Goal: Find contact information: Find contact information

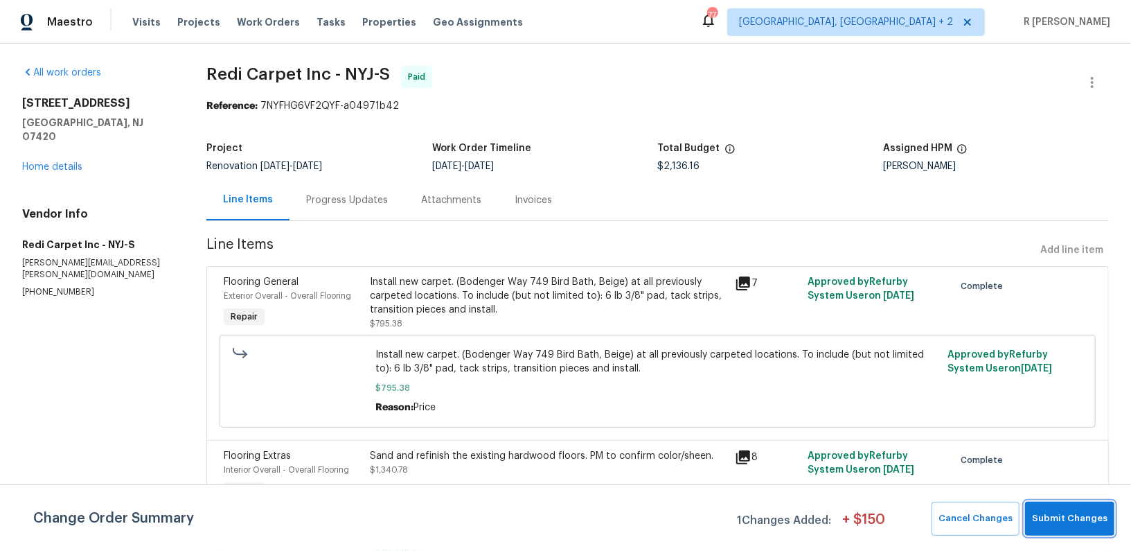
click at [1069, 506] on button "Submit Changes" at bounding box center [1069, 518] width 89 height 34
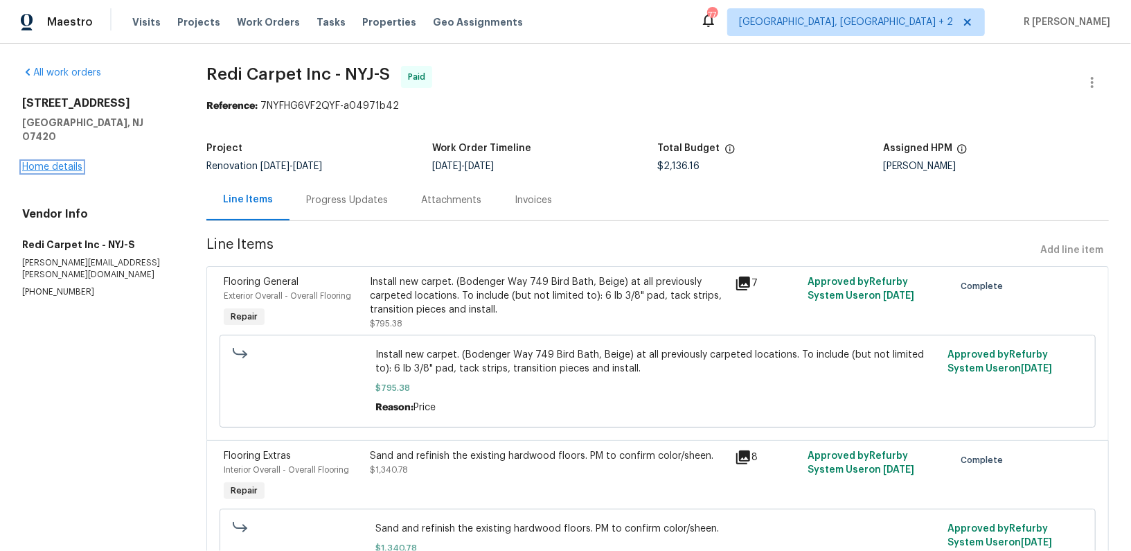
click at [53, 162] on link "Home details" at bounding box center [52, 167] width 60 height 10
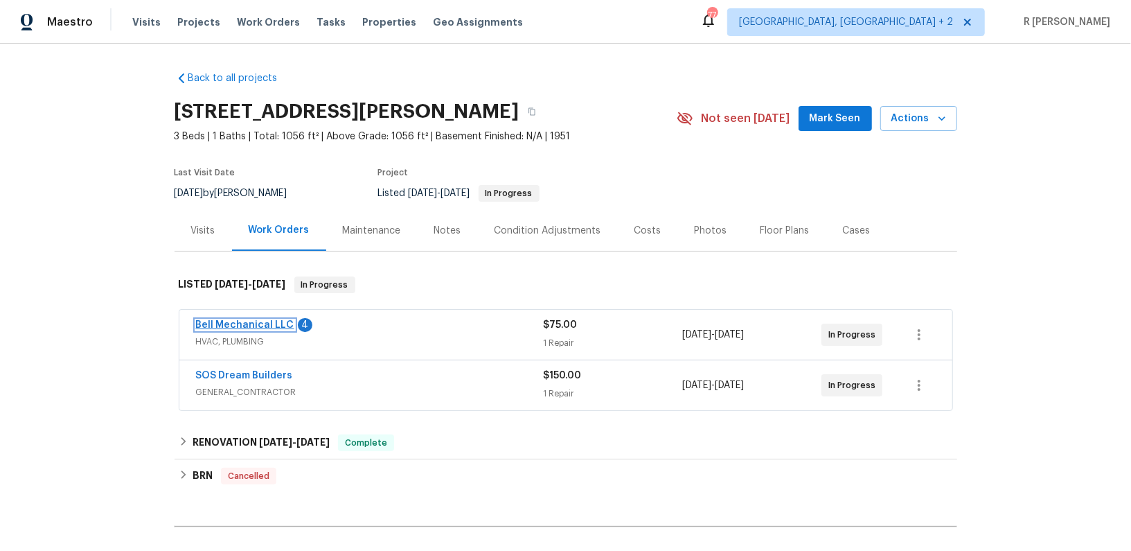
click at [241, 320] on link "Bell Mechanical LLC" at bounding box center [245, 325] width 98 height 10
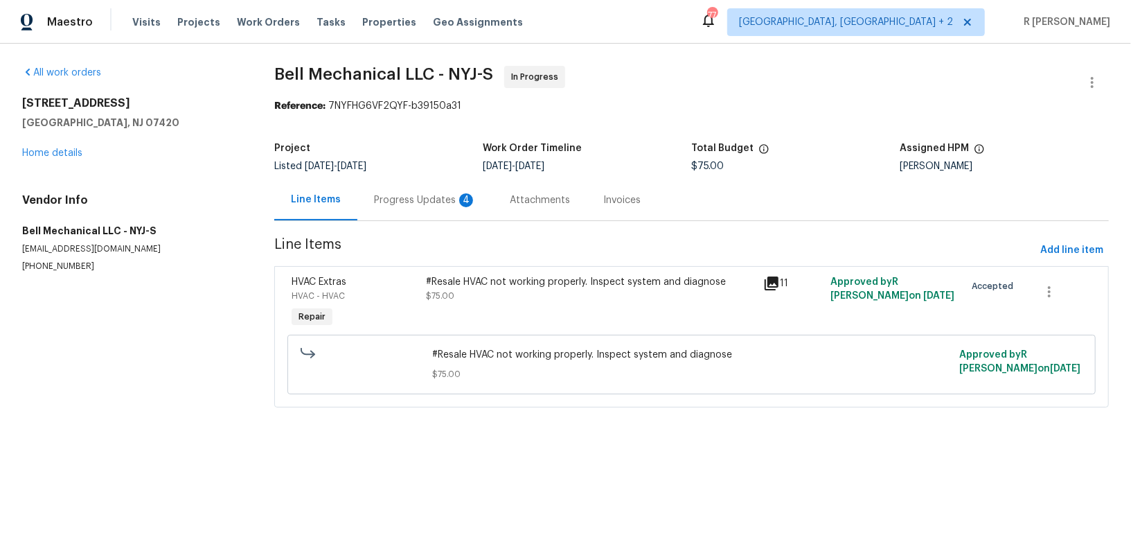
click at [411, 193] on div "Progress Updates 4" at bounding box center [425, 200] width 102 height 14
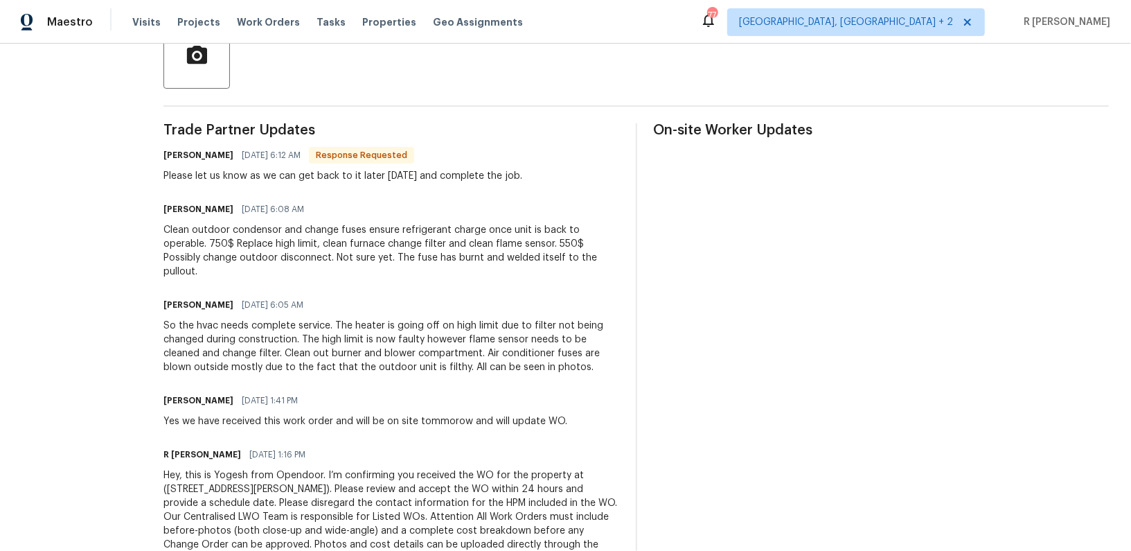
scroll to position [355, 0]
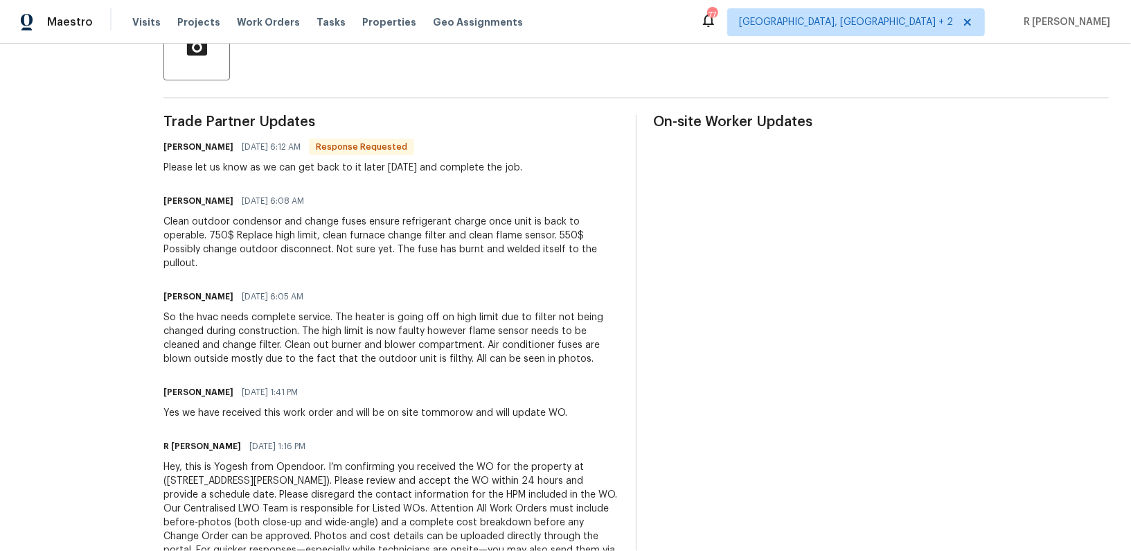
click at [456, 371] on div "Trade Partner Updates Greg Bell 09/25/2025 6:12 AM Response Requested Please le…" at bounding box center [391, 351] width 456 height 472
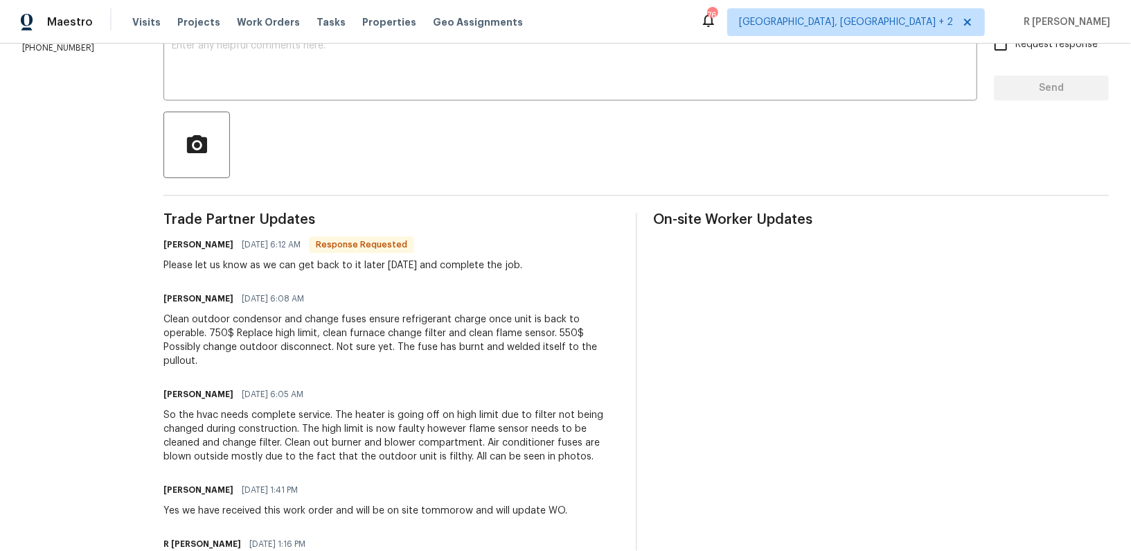
scroll to position [0, 0]
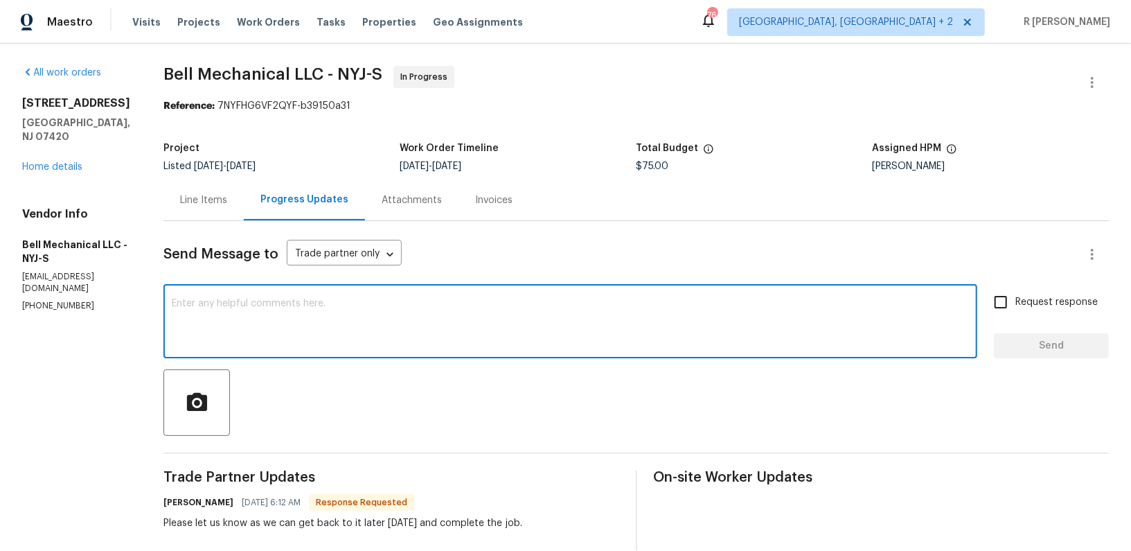
click at [319, 318] on textarea at bounding box center [570, 322] width 797 height 48
type textarea "T"
type textarea "Thank you for the update. Let me check and get back to you."
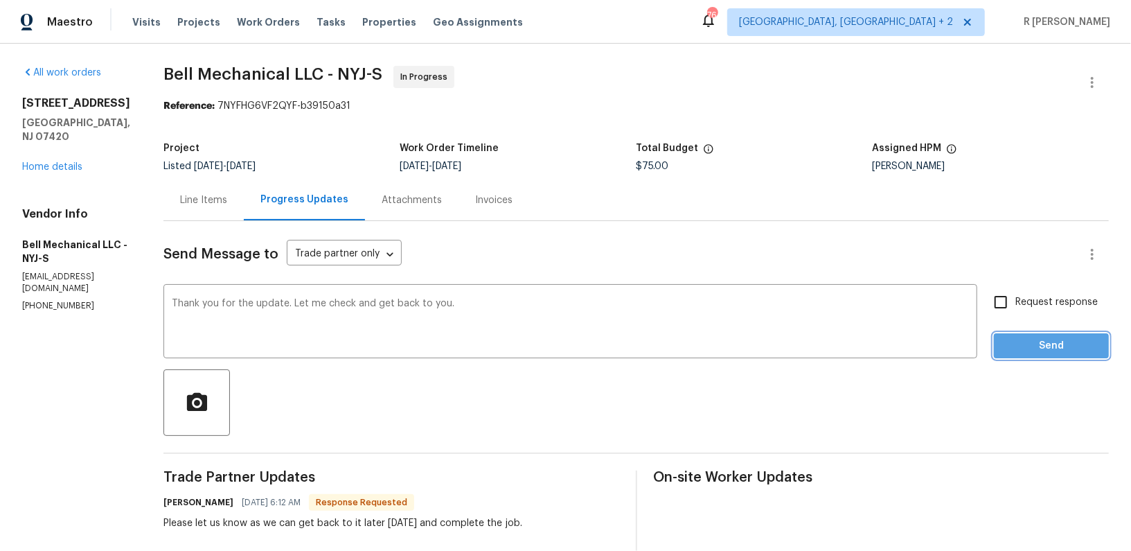
click at [1076, 350] on span "Send" at bounding box center [1051, 345] width 93 height 17
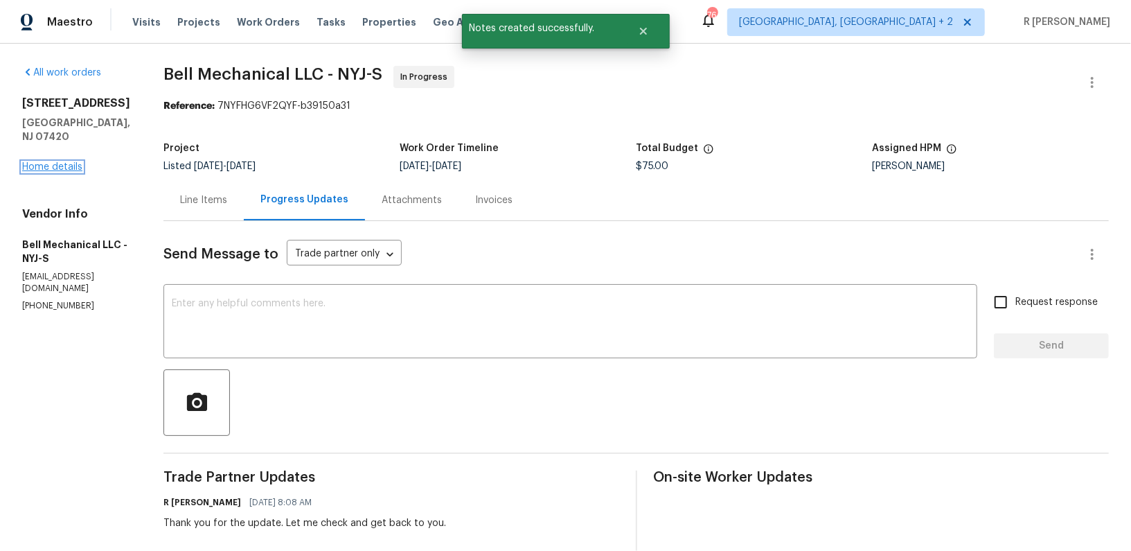
click at [75, 162] on link "Home details" at bounding box center [52, 167] width 60 height 10
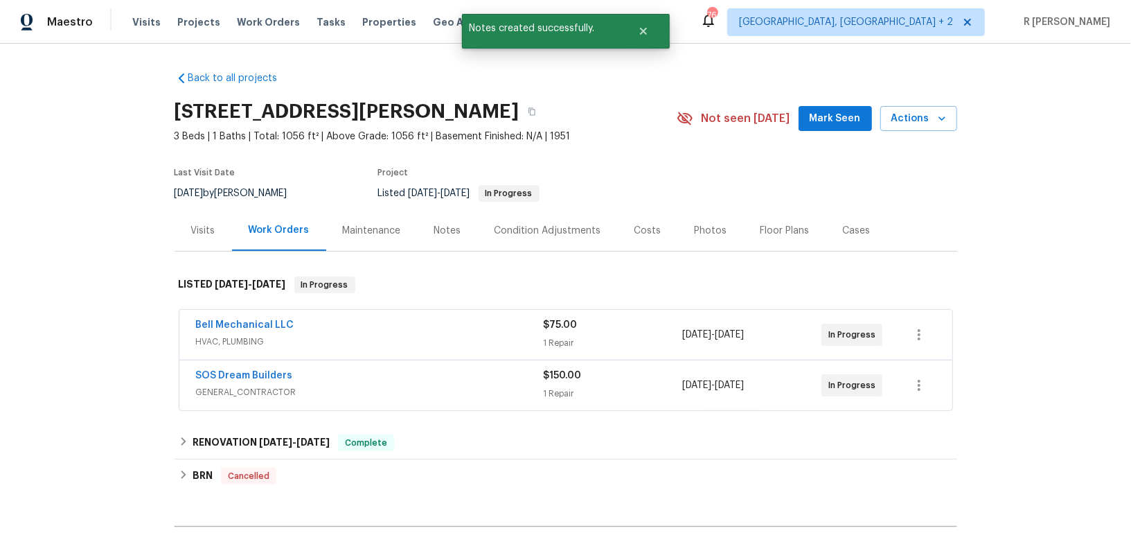
click at [303, 328] on div "Bell Mechanical LLC" at bounding box center [370, 326] width 348 height 17
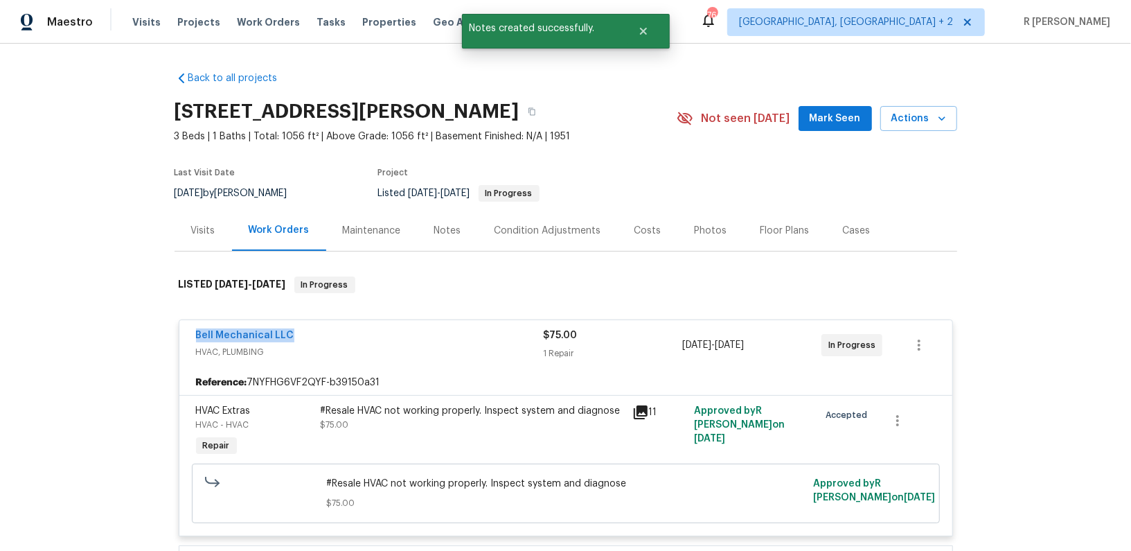
drag, startPoint x: 298, startPoint y: 333, endPoint x: 26, endPoint y: 305, distance: 273.6
click at [26, 305] on div "Back to all projects 45 Bergen Ave, Haskell, NJ 07420 3 Beds | 1 Baths | Total:…" at bounding box center [565, 297] width 1131 height 507
copy link "Bell Mechanical LLC"
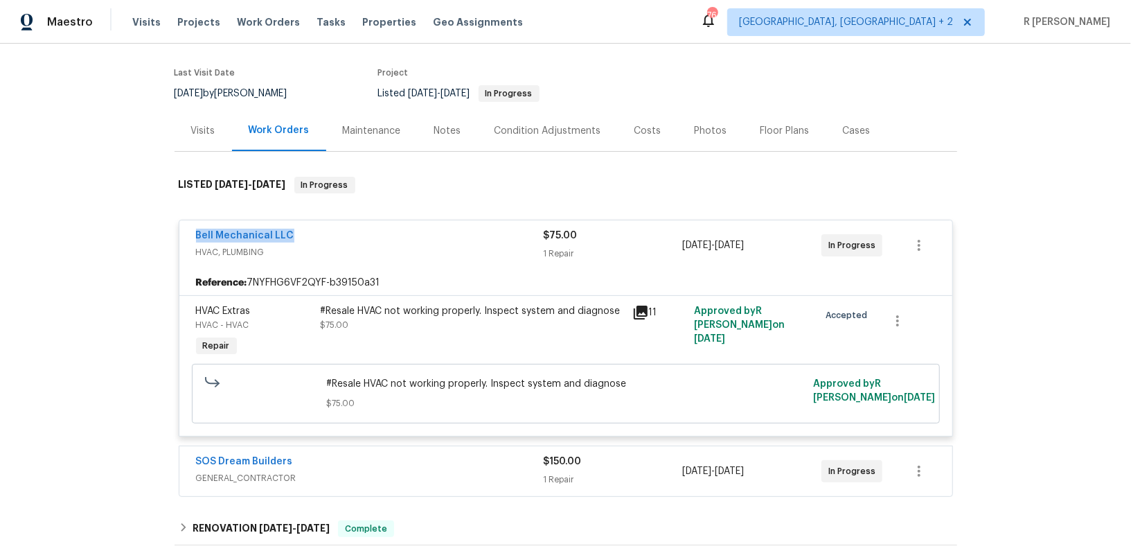
scroll to position [336, 0]
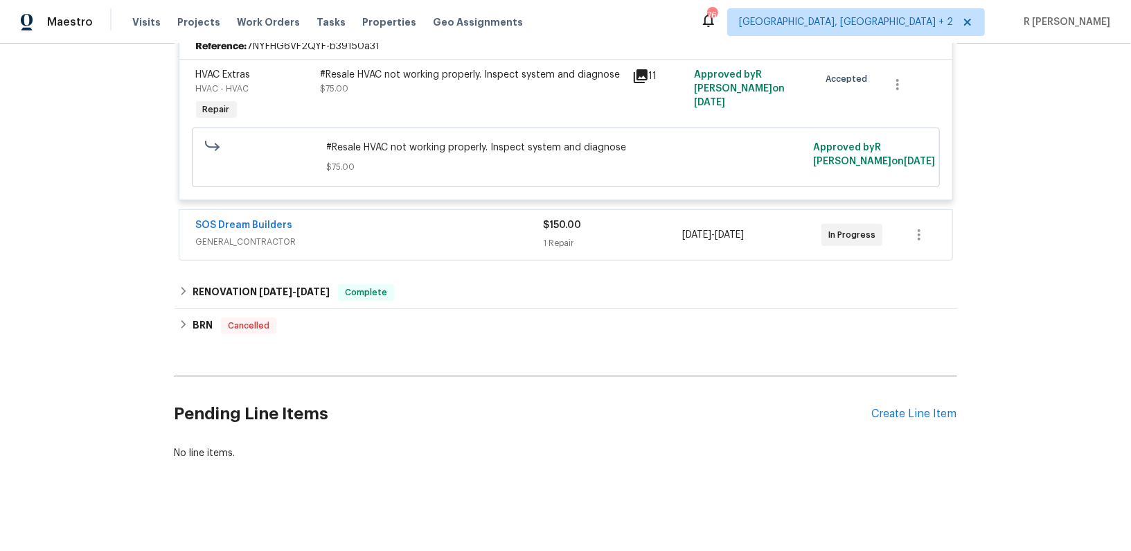
click at [471, 231] on div "SOS Dream Builders" at bounding box center [370, 226] width 348 height 17
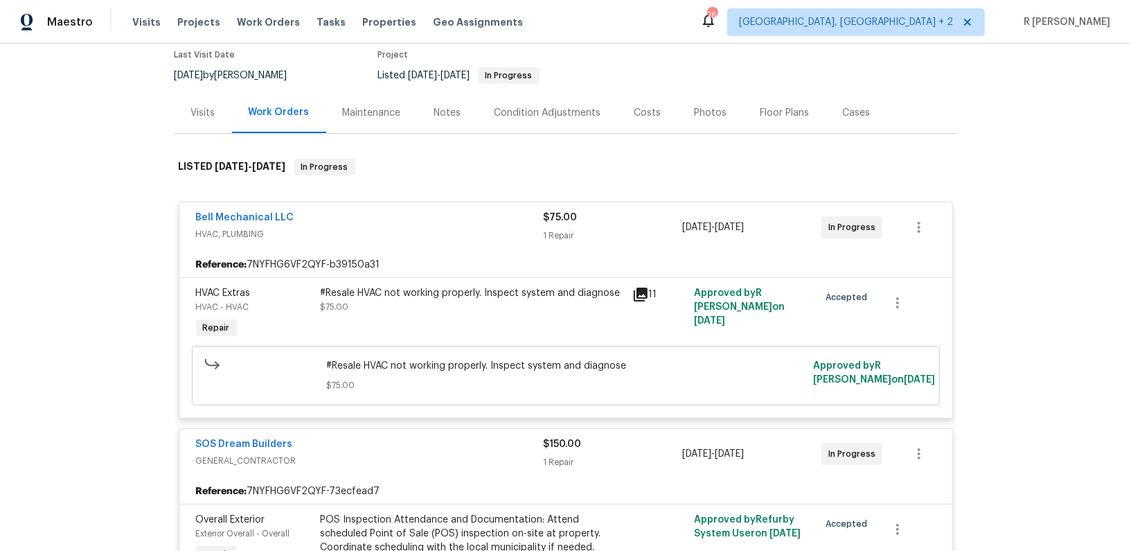
scroll to position [95, 0]
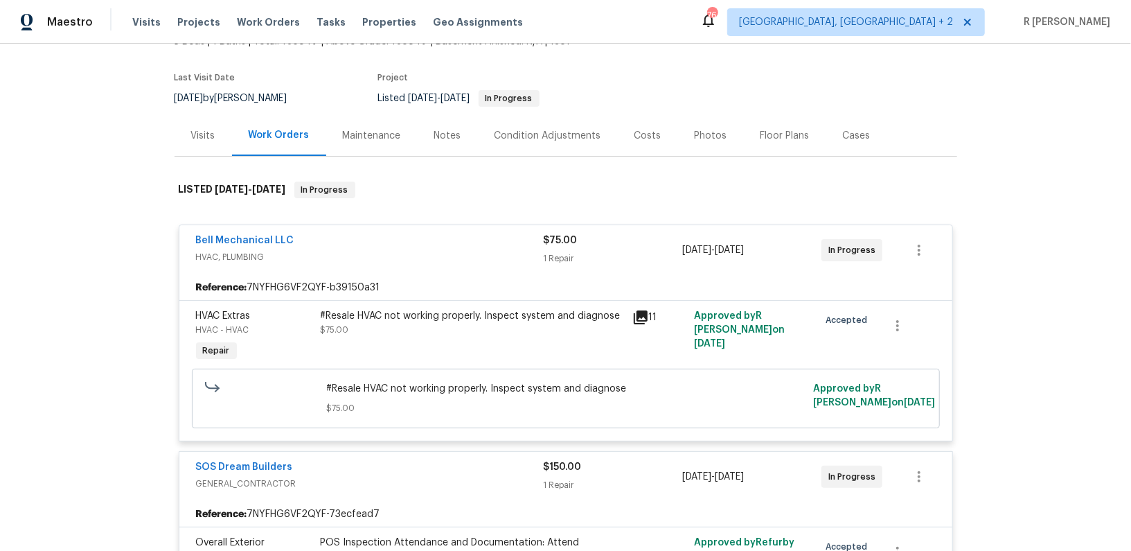
click at [391, 339] on div "#Resale HVAC not working properly. Inspect system and diagnose $75.00" at bounding box center [472, 337] width 312 height 64
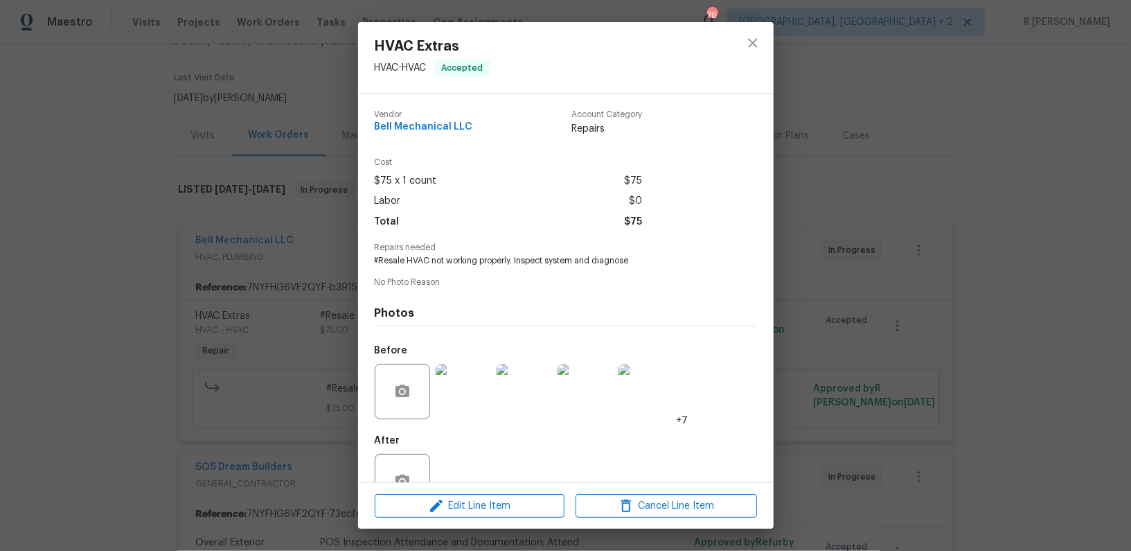
click at [436, 260] on span "#Resale HVAC not working properly. Inspect system and diagnose" at bounding box center [547, 261] width 344 height 12
copy span "#Resale HVAC not working properly. Inspect system and diagnose"
click at [747, 38] on icon "close" at bounding box center [752, 43] width 17 height 17
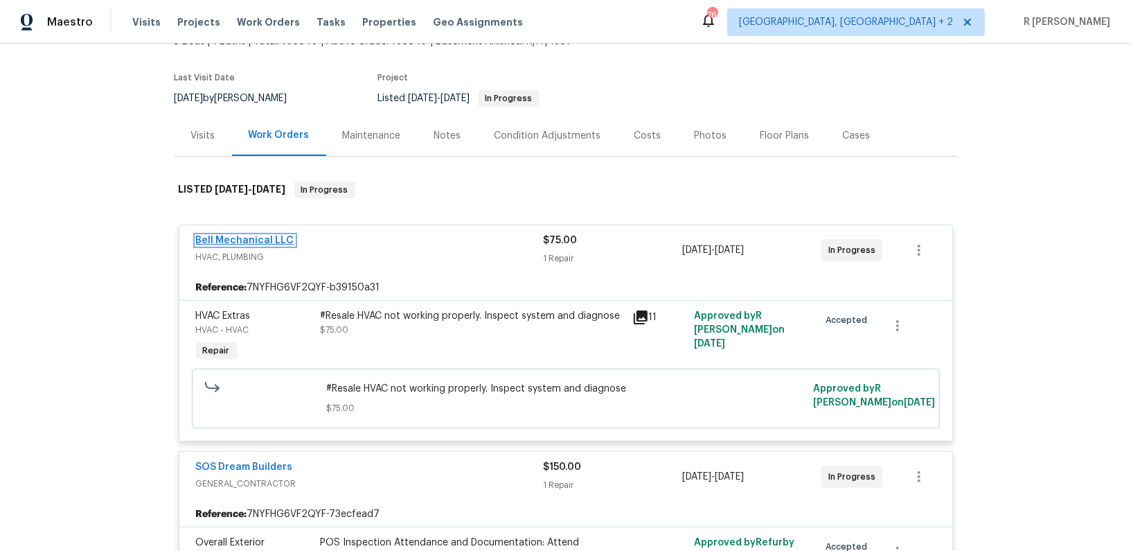
click at [257, 235] on link "Bell Mechanical LLC" at bounding box center [245, 240] width 98 height 10
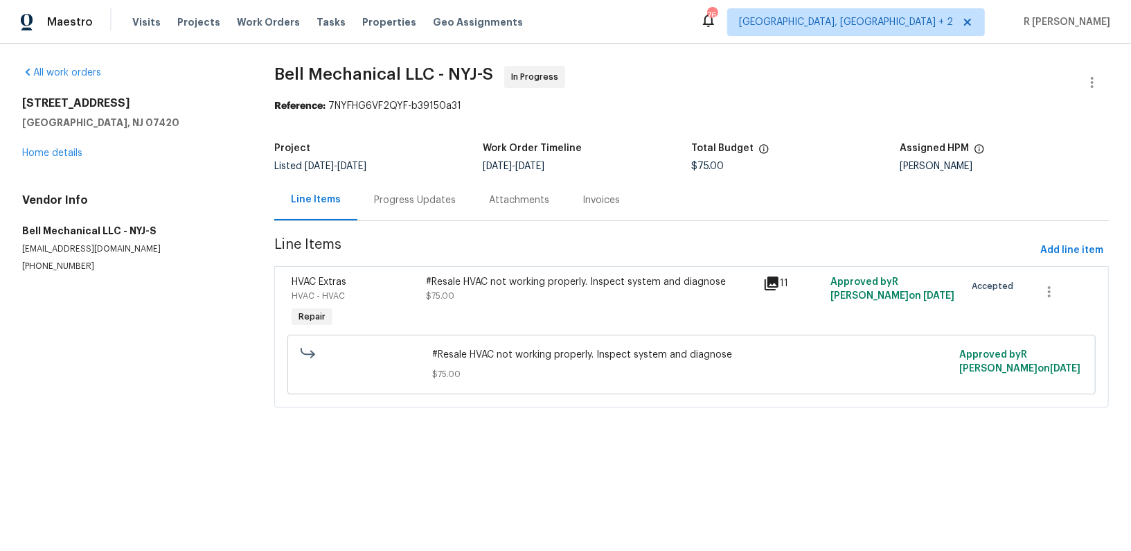
click at [408, 200] on div "Progress Updates" at bounding box center [415, 200] width 82 height 14
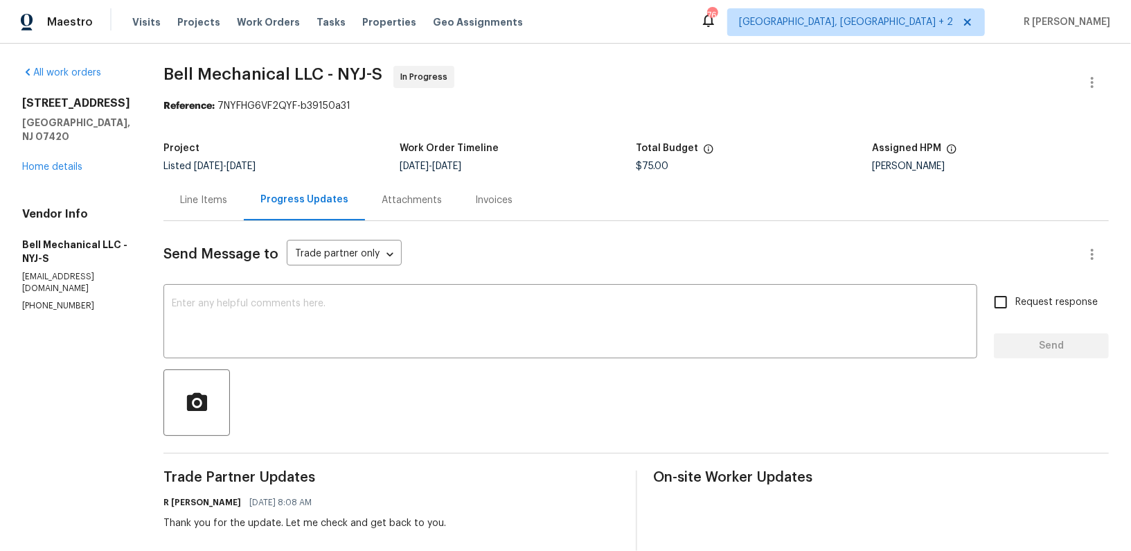
click at [436, 387] on div at bounding box center [635, 402] width 945 height 66
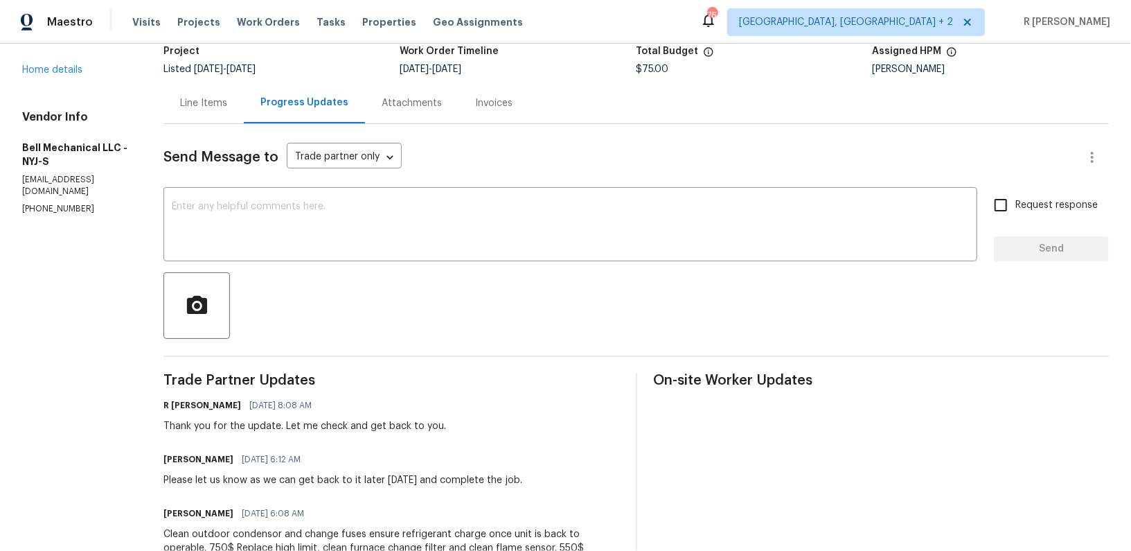
scroll to position [267, 0]
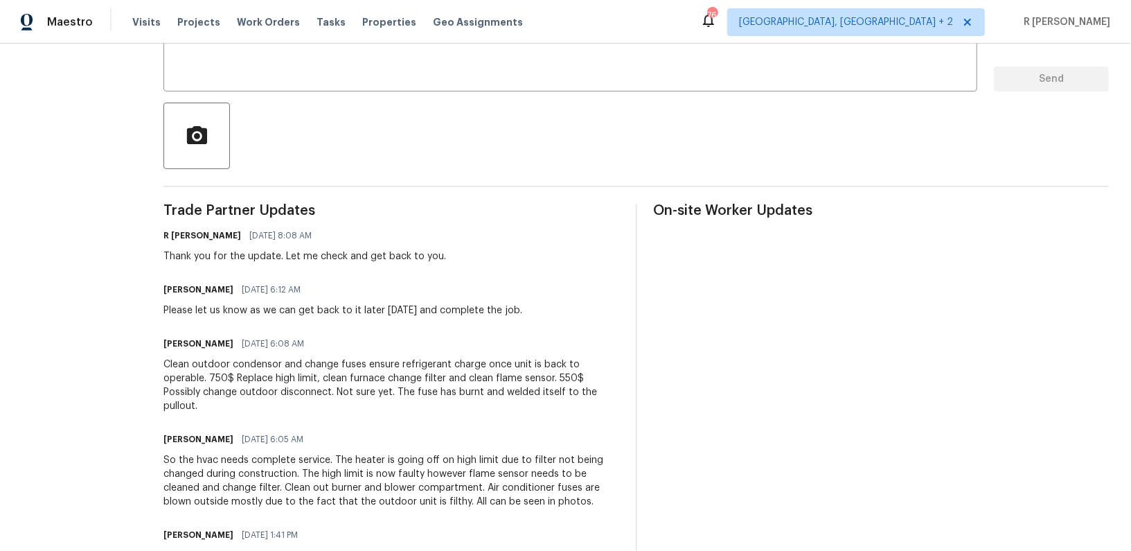
click at [355, 382] on div "Clean outdoor condensor and change fuses ensure refrigerant charge once unit is…" at bounding box center [391, 384] width 456 height 55
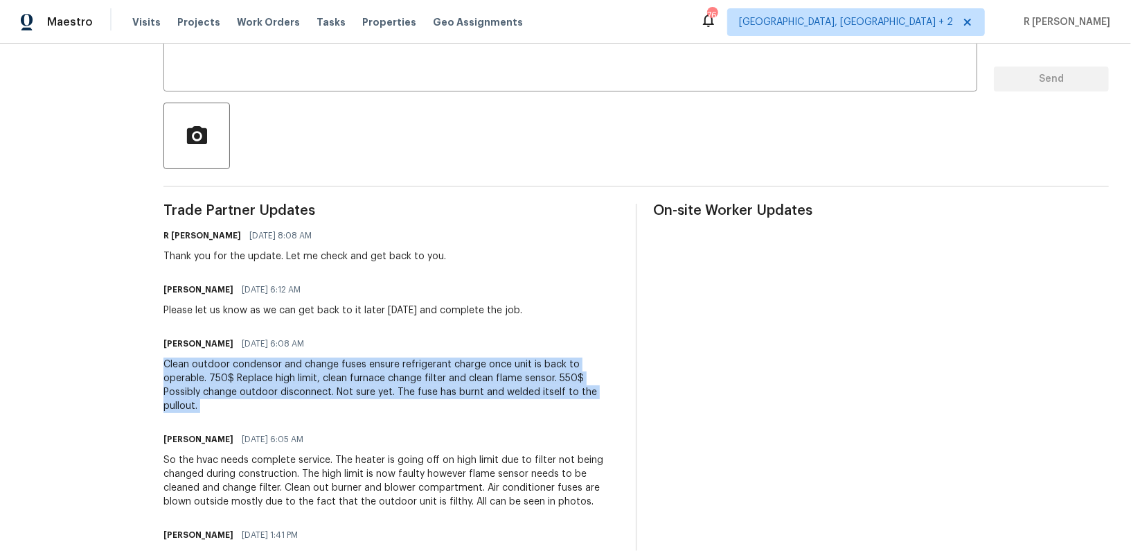
click at [355, 382] on div "Clean outdoor condensor and change fuses ensure refrigerant charge once unit is…" at bounding box center [391, 384] width 456 height 55
copy div "Clean outdoor condensor and change fuses ensure refrigerant charge once unit is…"
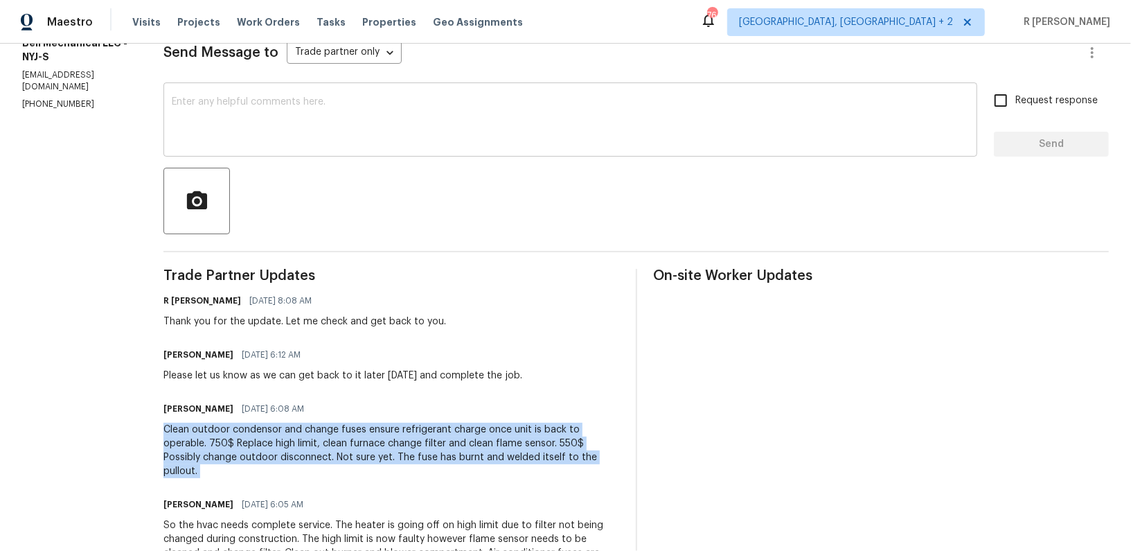
scroll to position [0, 0]
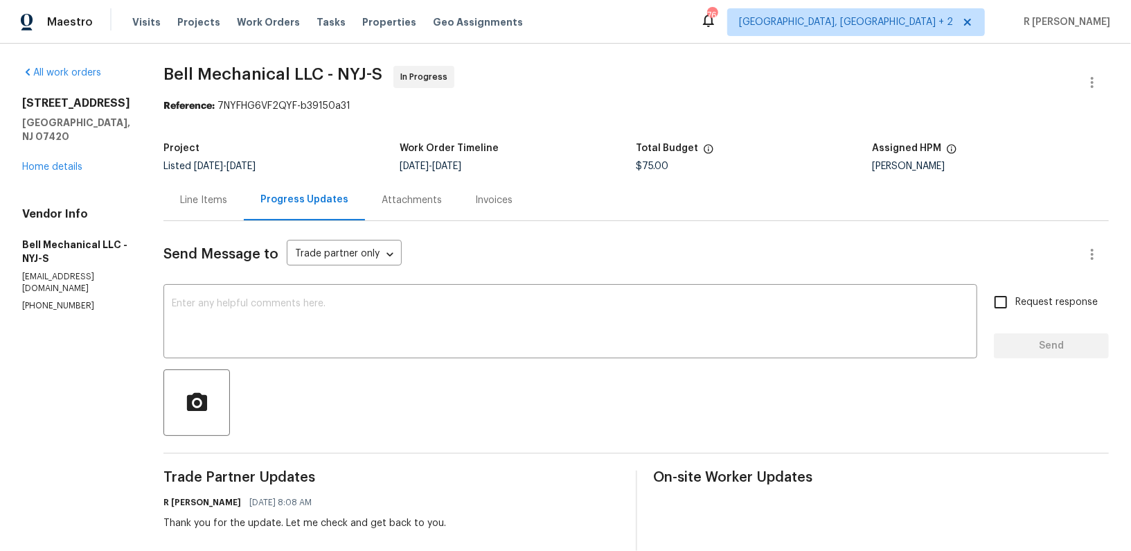
click at [196, 197] on div "Line Items" at bounding box center [203, 200] width 47 height 14
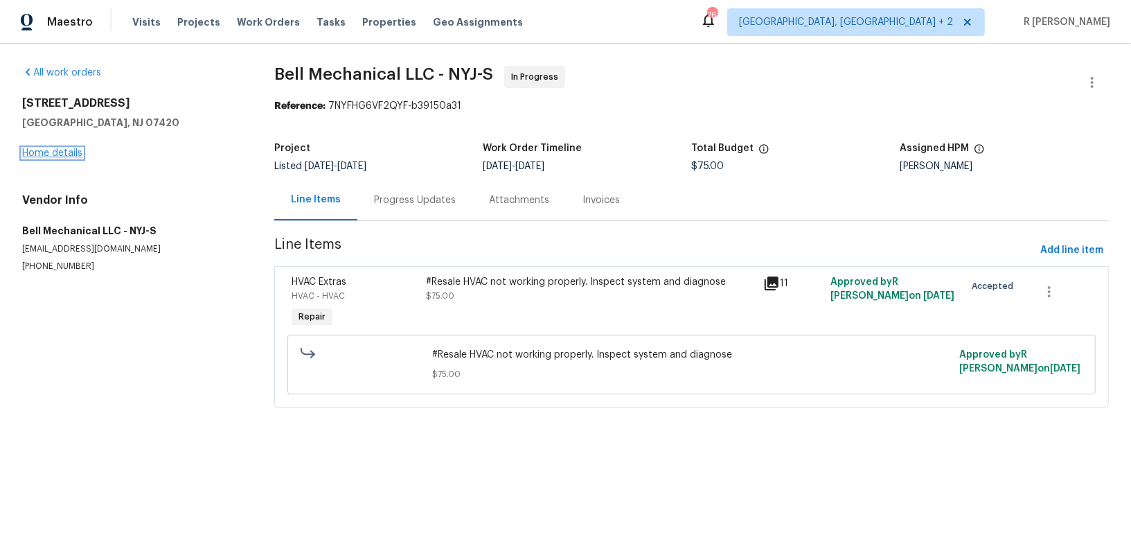
click at [42, 148] on link "Home details" at bounding box center [52, 153] width 60 height 10
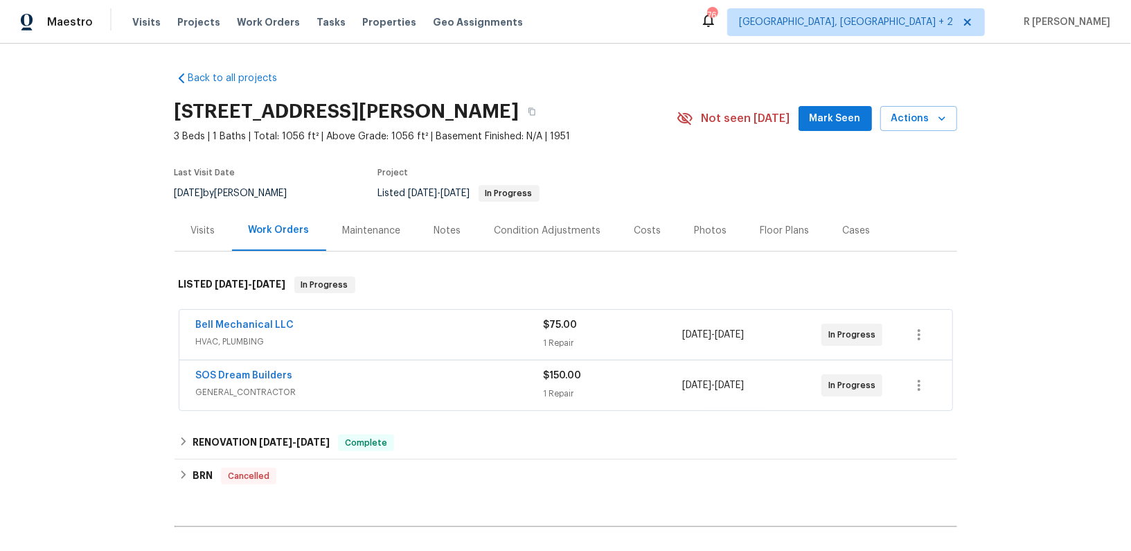
drag, startPoint x: 307, startPoint y: 316, endPoint x: 125, endPoint y: 315, distance: 181.5
click at [125, 315] on div "Back to all projects 45 Bergen Ave, Haskell, NJ 07420 3 Beds | 1 Baths | Total:…" at bounding box center [565, 297] width 1131 height 507
drag, startPoint x: 296, startPoint y: 323, endPoint x: 47, endPoint y: 322, distance: 248.6
click at [47, 322] on div "Back to all projects 45 Bergen Ave, Haskell, NJ 07420 3 Beds | 1 Baths | Total:…" at bounding box center [565, 297] width 1131 height 507
copy link "Bell Mechanical LLC"
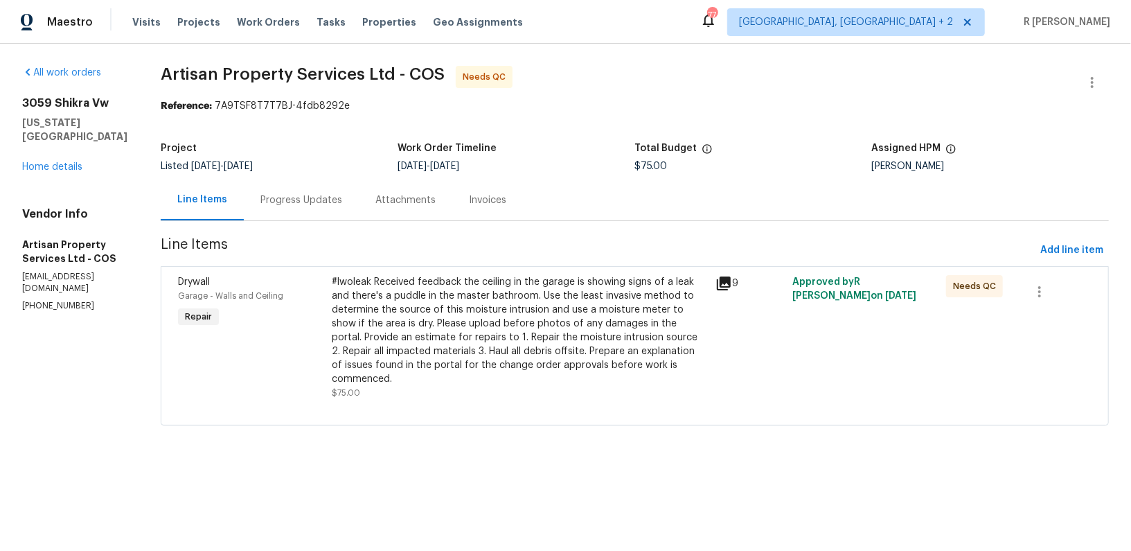
click at [245, 190] on div "Progress Updates" at bounding box center [301, 199] width 115 height 41
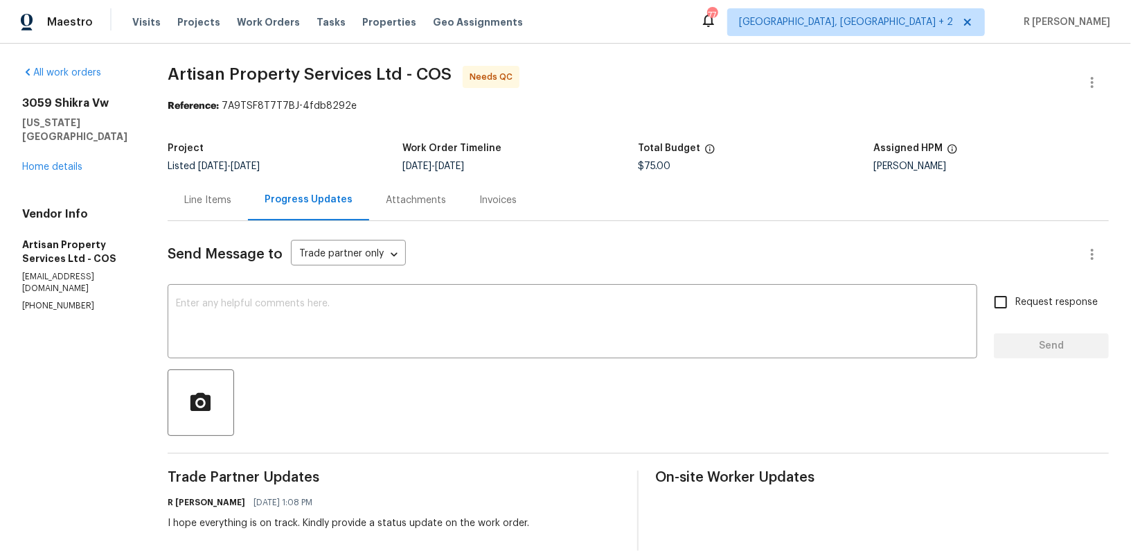
click at [42, 300] on p "(720) 300-8596" at bounding box center [78, 306] width 112 height 12
copy p "(720) 300-8596"
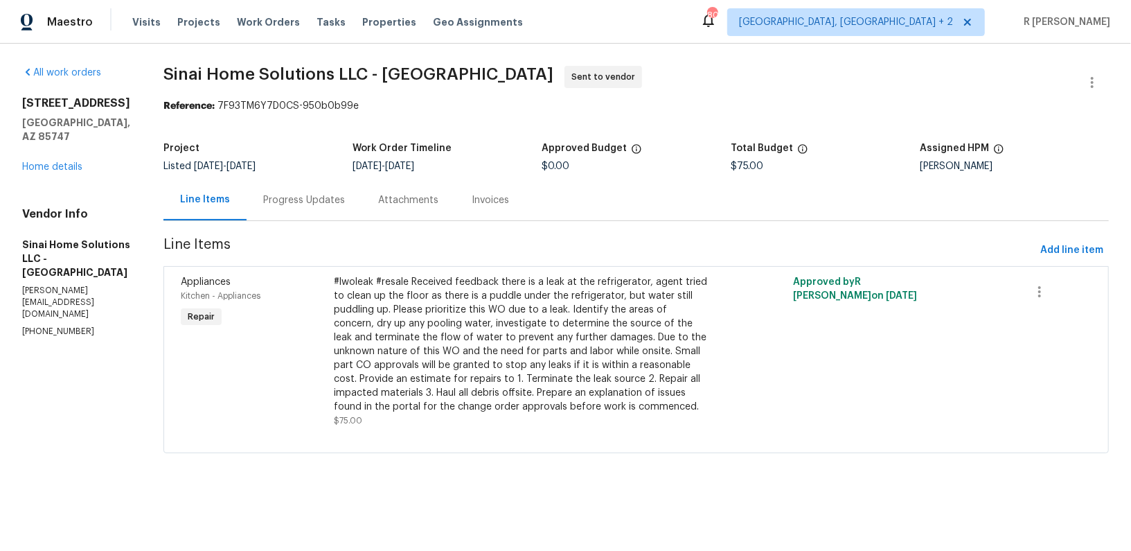
click at [305, 188] on div "Progress Updates" at bounding box center [304, 199] width 115 height 41
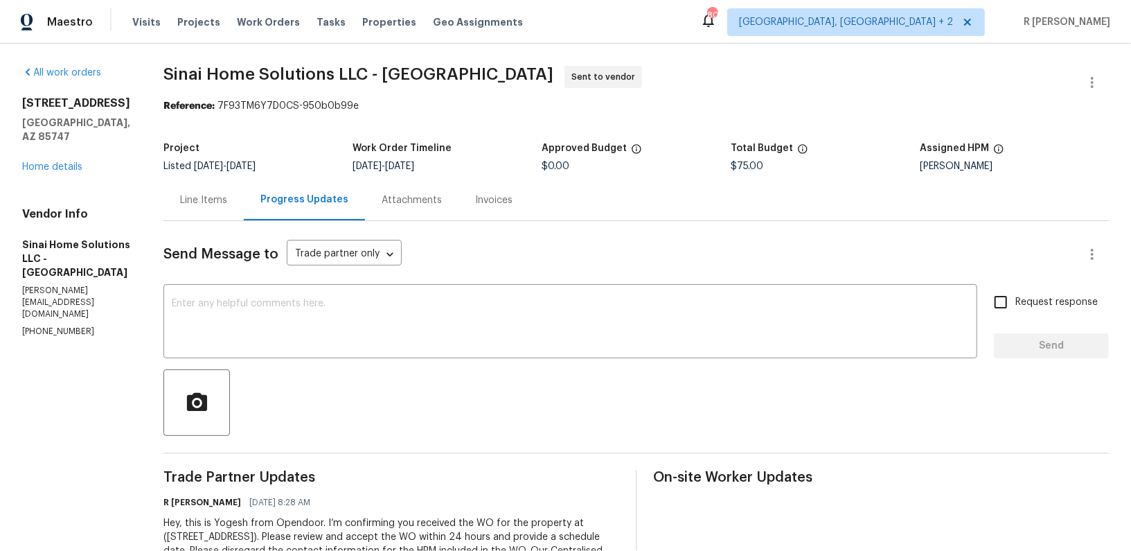
click at [45, 325] on p "(520) 309-5493" at bounding box center [76, 331] width 108 height 12
copy p "(520) 309-5493"
